Goal: Transaction & Acquisition: Book appointment/travel/reservation

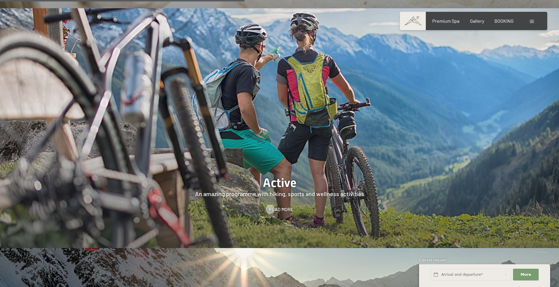
scroll to position [1444, 0]
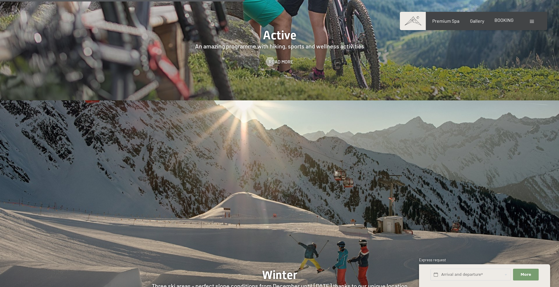
click at [508, 20] on span "BOOKING" at bounding box center [504, 20] width 19 height 6
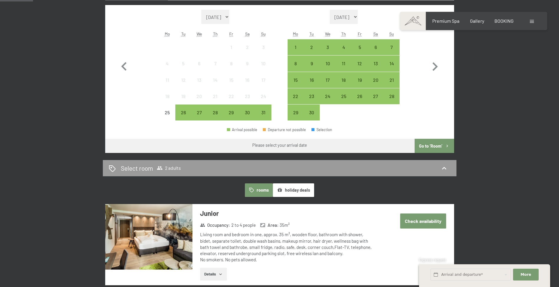
scroll to position [88, 0]
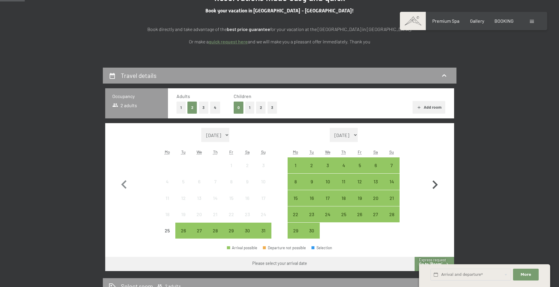
click at [439, 182] on icon "button" at bounding box center [435, 184] width 17 height 17
select select "[DATE]"
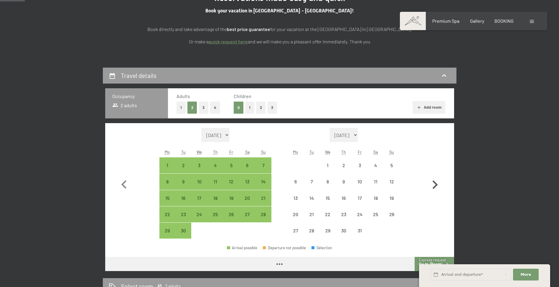
click at [437, 183] on icon "button" at bounding box center [435, 184] width 17 height 17
select select "[DATE]"
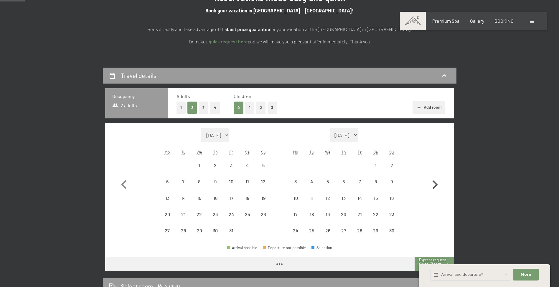
click at [437, 183] on icon "button" at bounding box center [435, 184] width 17 height 17
select select "[DATE]"
click at [437, 183] on icon "button" at bounding box center [435, 184] width 17 height 17
select select "[DATE]"
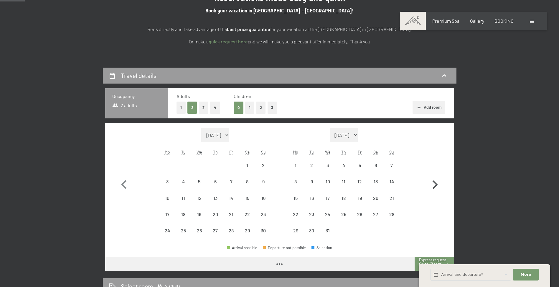
select select "[DATE]"
click at [437, 183] on icon "button" at bounding box center [435, 184] width 17 height 17
select select "[DATE]"
click at [437, 183] on icon "button" at bounding box center [435, 184] width 17 height 17
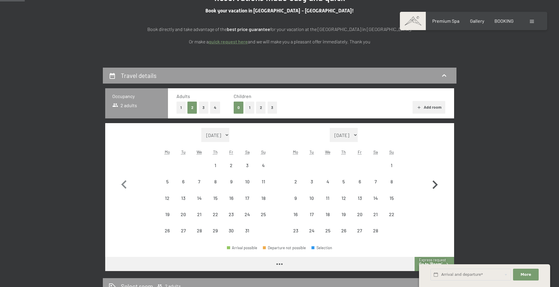
select select "[DATE]"
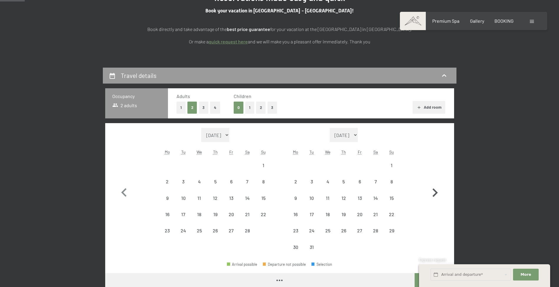
select select "[DATE]"
click at [437, 183] on button "button" at bounding box center [435, 191] width 17 height 127
select select "[DATE]"
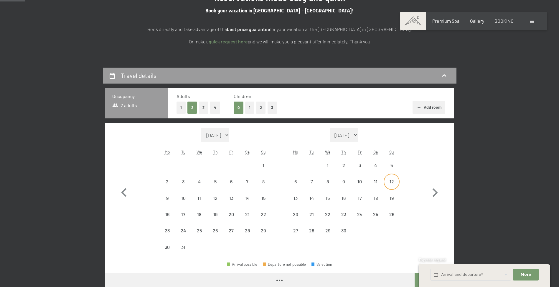
select select "[DATE]"
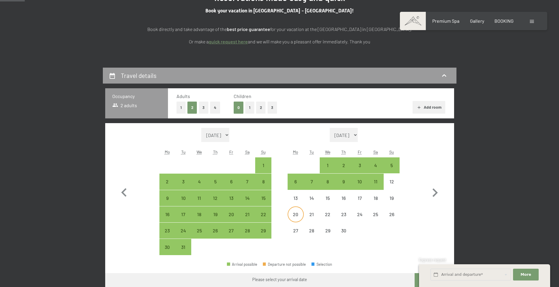
click at [297, 214] on div "20" at bounding box center [295, 219] width 15 height 15
select select "[DATE]"
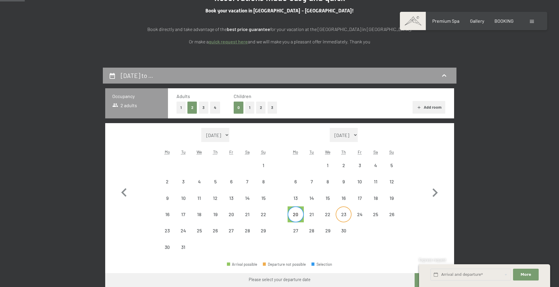
click at [347, 215] on div "23" at bounding box center [343, 219] width 15 height 15
select select "[DATE]"
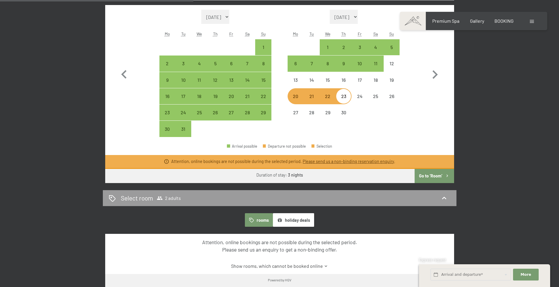
scroll to position [236, 0]
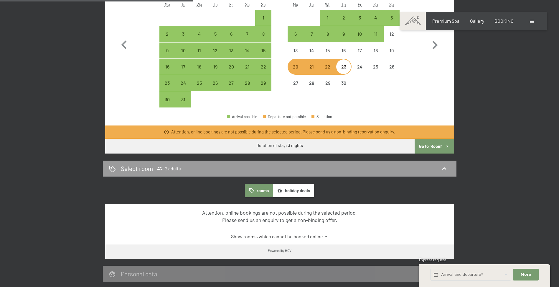
click at [430, 143] on button "Go to ‘Room’" at bounding box center [434, 146] width 39 height 14
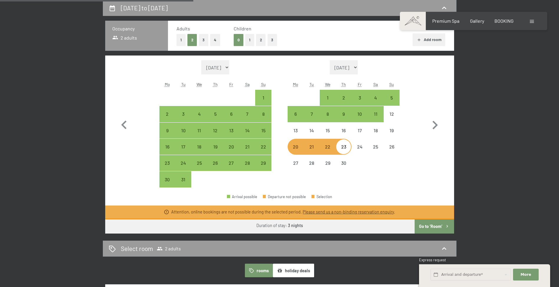
select select "[DATE]"
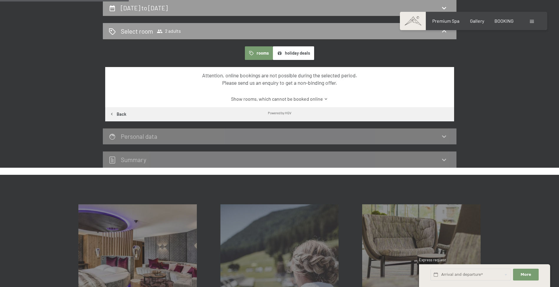
click at [113, 116] on icon "button" at bounding box center [111, 113] width 5 height 5
select select "[DATE]"
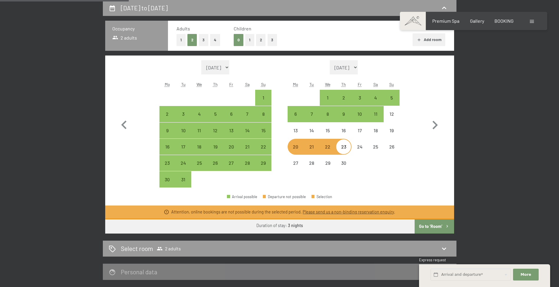
scroll to position [126, 0]
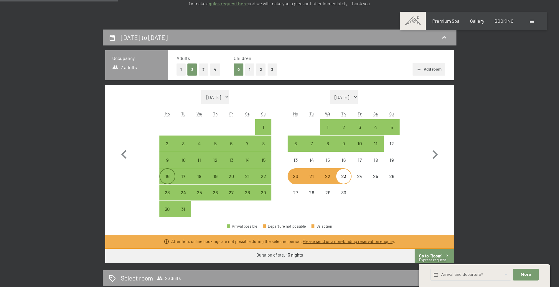
click at [162, 176] on div "16" at bounding box center [167, 181] width 15 height 15
select select "[DATE]"
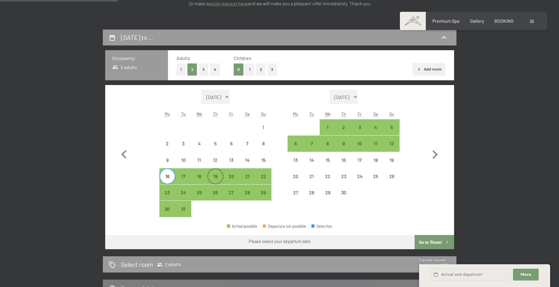
click at [217, 178] on div "19" at bounding box center [215, 181] width 15 height 15
select select "[DATE]"
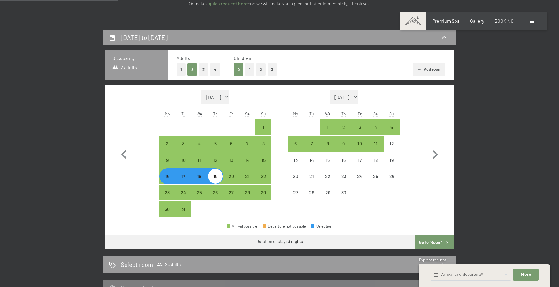
click at [430, 240] on button "Go to ‘Room’" at bounding box center [434, 242] width 39 height 14
select select "[DATE]"
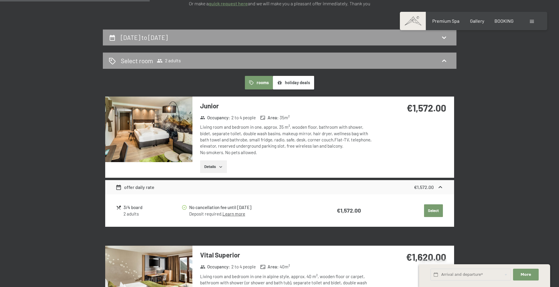
scroll to position [156, 0]
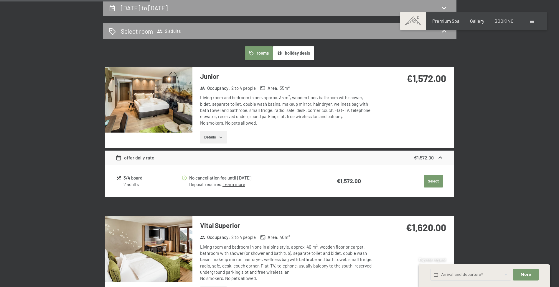
click at [215, 137] on button "Details" at bounding box center [213, 137] width 27 height 13
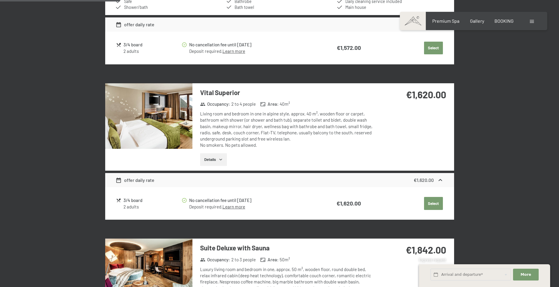
scroll to position [265, 0]
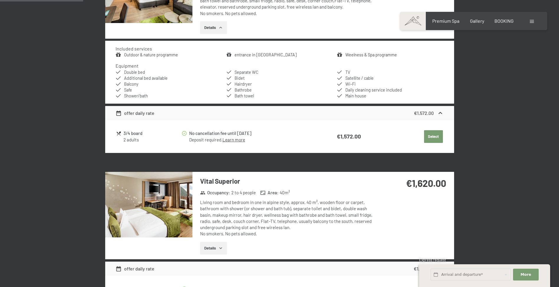
drag, startPoint x: 511, startPoint y: 0, endPoint x: 391, endPoint y: 15, distance: 120.3
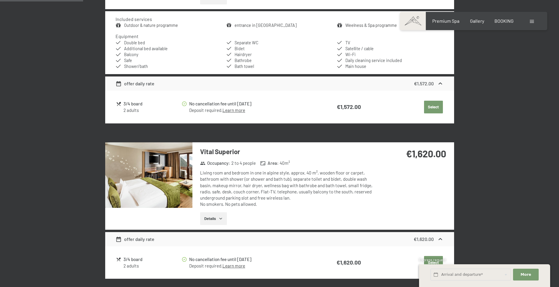
scroll to position [147, 0]
